Goal: Use online tool/utility: Utilize a website feature to perform a specific function

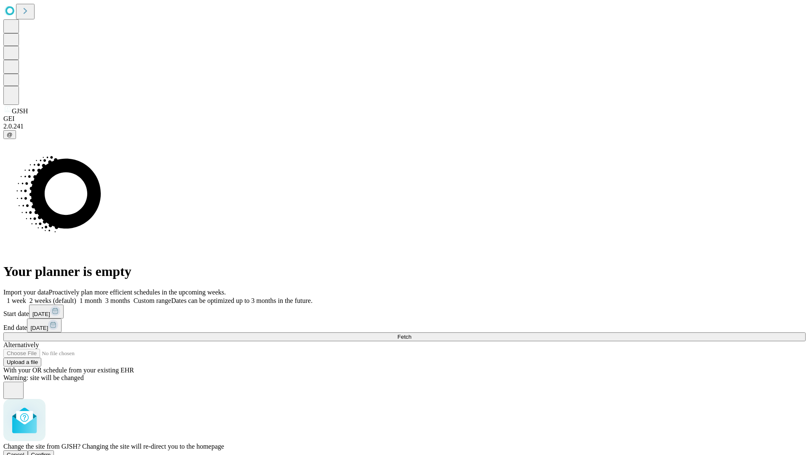
click at [51, 452] on span "Confirm" at bounding box center [41, 455] width 20 height 6
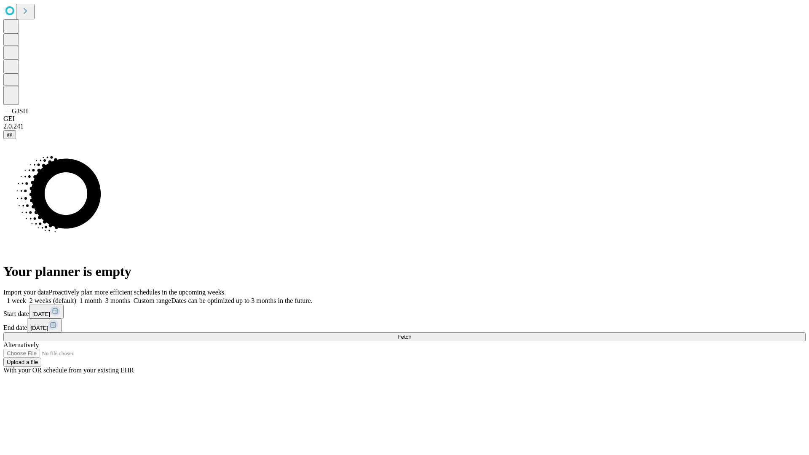
click at [76, 297] on label "2 weeks (default)" at bounding box center [51, 300] width 50 height 7
click at [411, 334] on span "Fetch" at bounding box center [404, 337] width 14 height 6
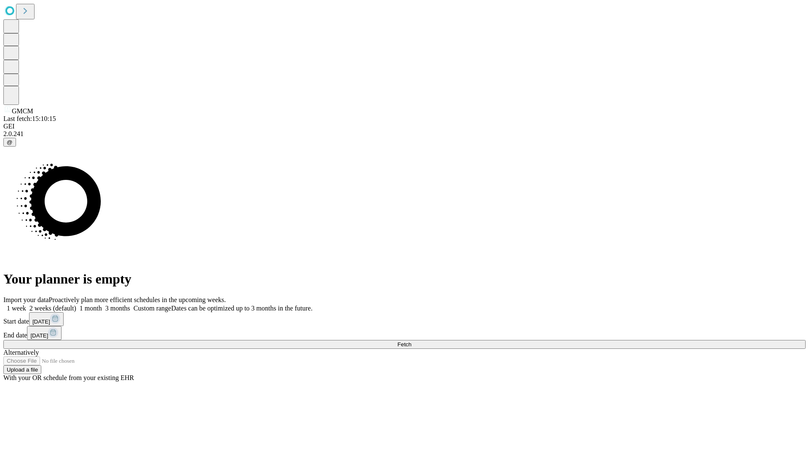
click at [76, 305] on label "2 weeks (default)" at bounding box center [51, 308] width 50 height 7
click at [411, 341] on span "Fetch" at bounding box center [404, 344] width 14 height 6
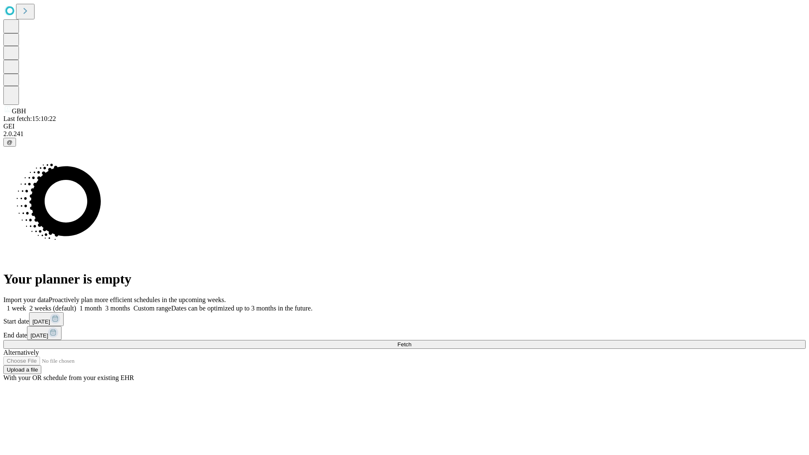
click at [76, 305] on label "2 weeks (default)" at bounding box center [51, 308] width 50 height 7
click at [411, 341] on span "Fetch" at bounding box center [404, 344] width 14 height 6
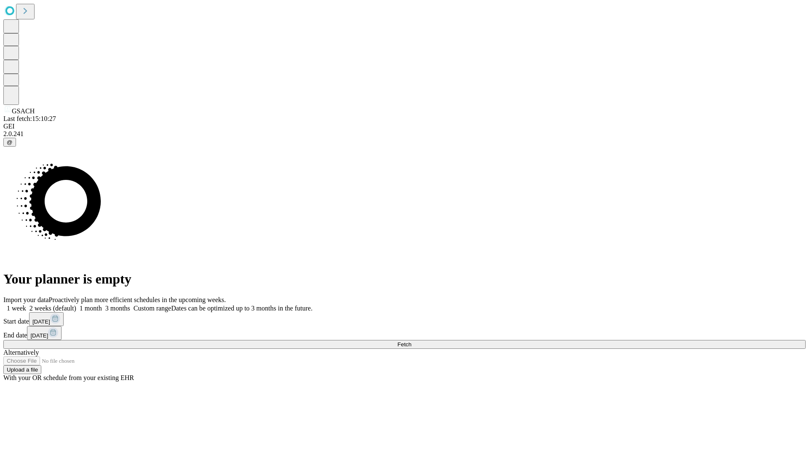
click at [411, 341] on span "Fetch" at bounding box center [404, 344] width 14 height 6
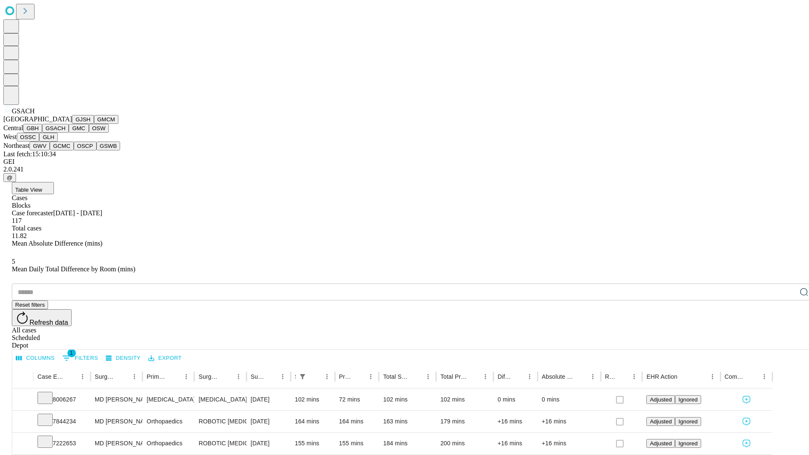
click at [69, 133] on button "GMC" at bounding box center [79, 128] width 20 height 9
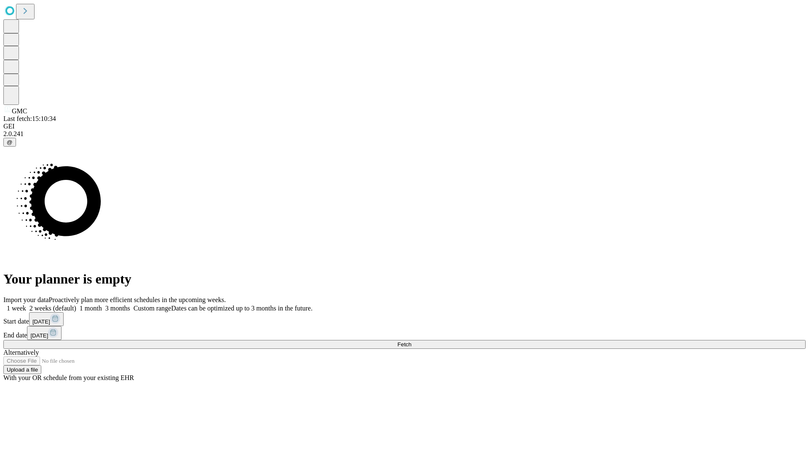
click at [76, 305] on label "2 weeks (default)" at bounding box center [51, 308] width 50 height 7
click at [411, 341] on span "Fetch" at bounding box center [404, 344] width 14 height 6
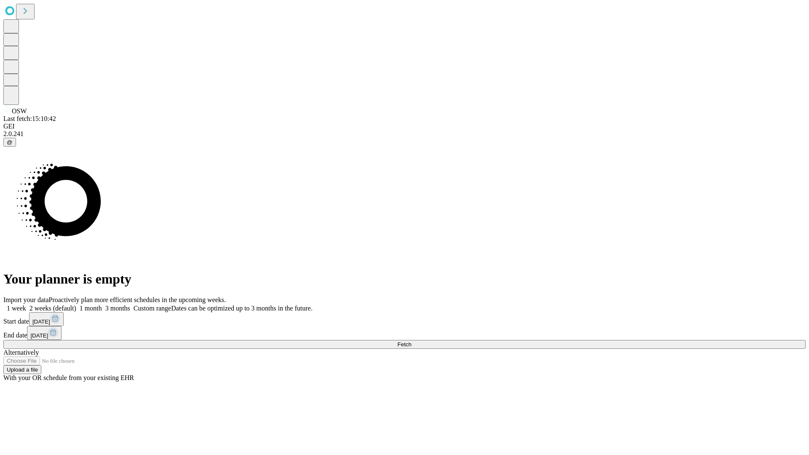
click at [411, 341] on span "Fetch" at bounding box center [404, 344] width 14 height 6
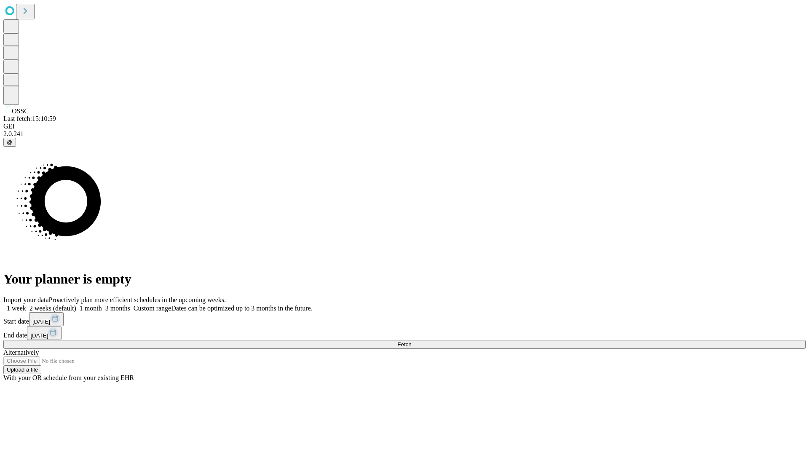
click at [76, 305] on label "2 weeks (default)" at bounding box center [51, 308] width 50 height 7
click at [411, 341] on span "Fetch" at bounding box center [404, 344] width 14 height 6
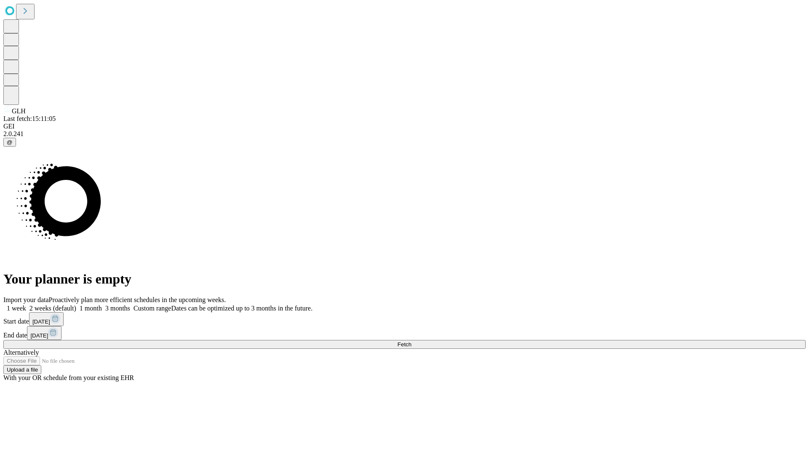
click at [411, 341] on span "Fetch" at bounding box center [404, 344] width 14 height 6
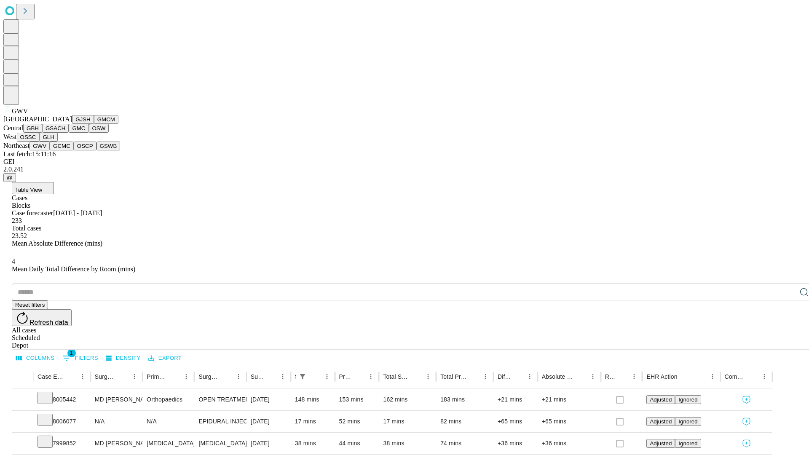
click at [65, 150] on button "GCMC" at bounding box center [62, 146] width 24 height 9
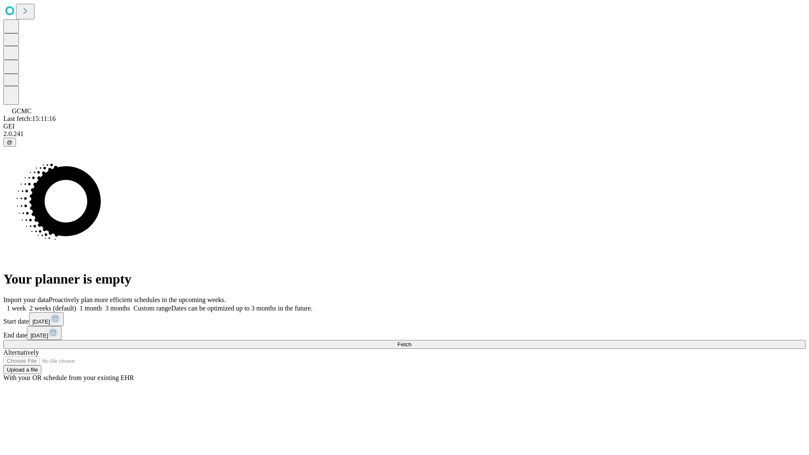
click at [76, 305] on label "2 weeks (default)" at bounding box center [51, 308] width 50 height 7
click at [411, 341] on span "Fetch" at bounding box center [404, 344] width 14 height 6
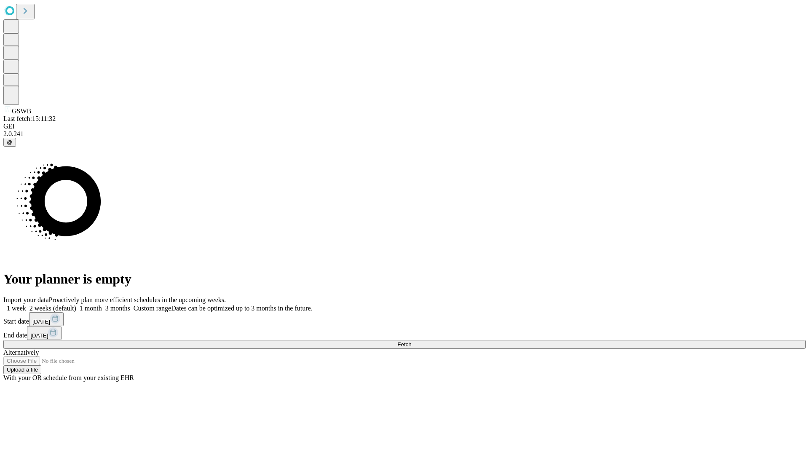
click at [76, 305] on label "2 weeks (default)" at bounding box center [51, 308] width 50 height 7
click at [411, 341] on span "Fetch" at bounding box center [404, 344] width 14 height 6
